Goal: Transaction & Acquisition: Register for event/course

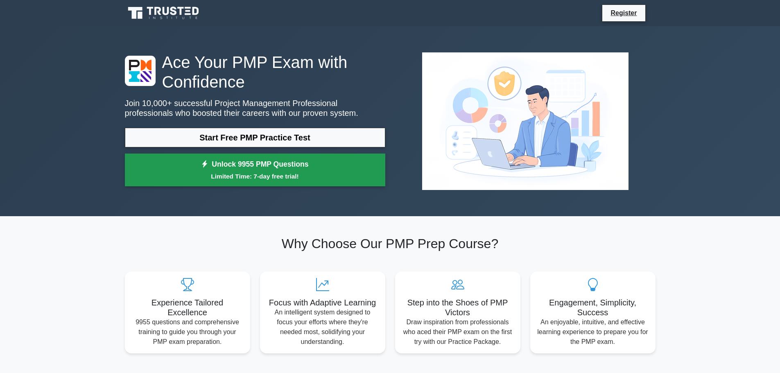
click at [238, 169] on link "Unlock 9955 PMP Questions Limited Time: 7-day free trial!" at bounding box center [255, 170] width 260 height 33
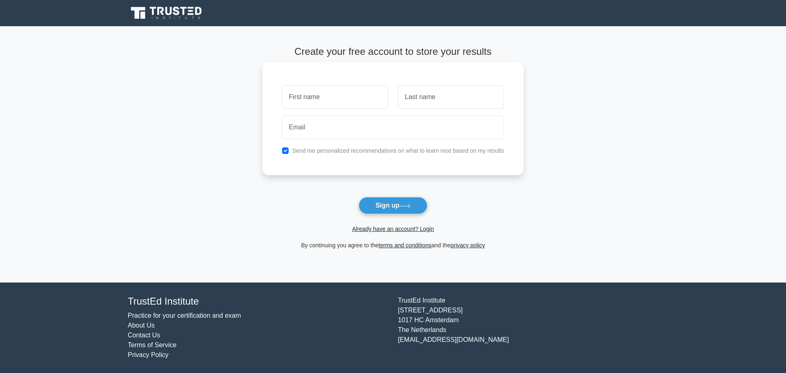
click at [333, 99] on input "text" at bounding box center [335, 97] width 106 height 24
type input "Srinivasan"
click at [442, 97] on input "text" at bounding box center [451, 97] width 106 height 24
type input "Kranthi"
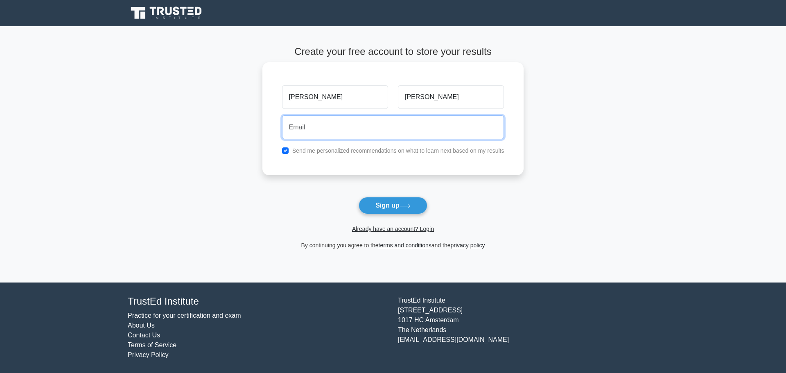
click at [391, 132] on input "email" at bounding box center [393, 127] width 222 height 24
type input "kskranthikumar@gmail.com"
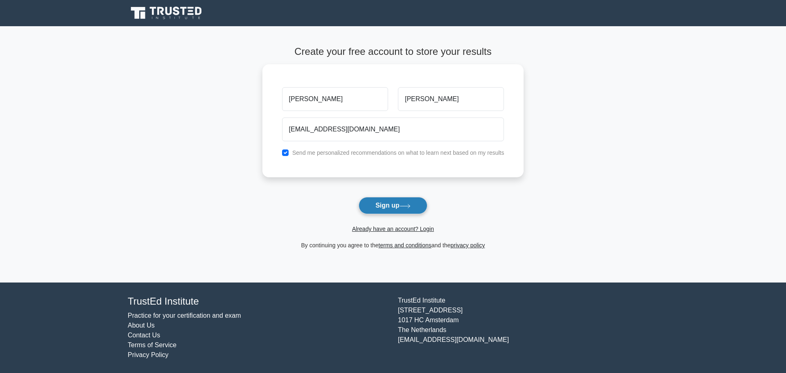
click at [385, 211] on button "Sign up" at bounding box center [393, 205] width 69 height 17
